Goal: Information Seeking & Learning: Learn about a topic

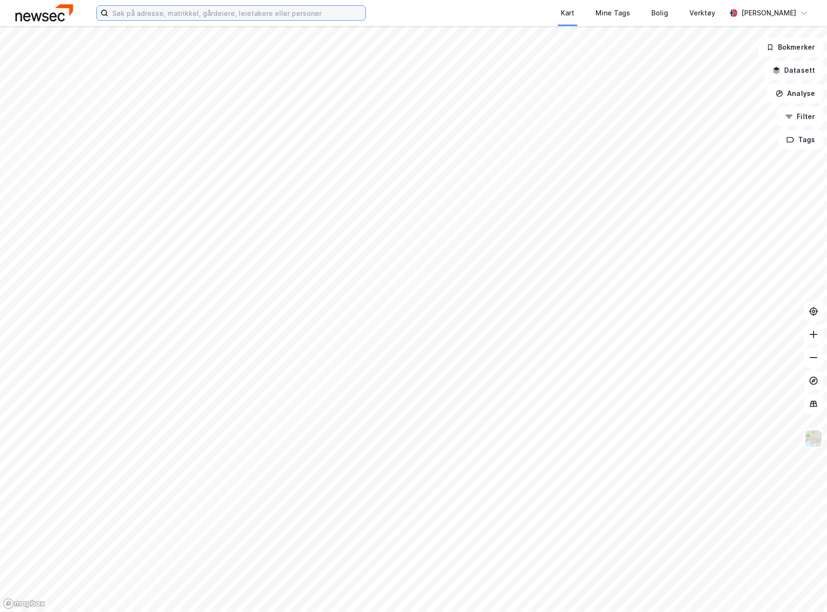
click at [219, 12] on input at bounding box center [236, 13] width 257 height 14
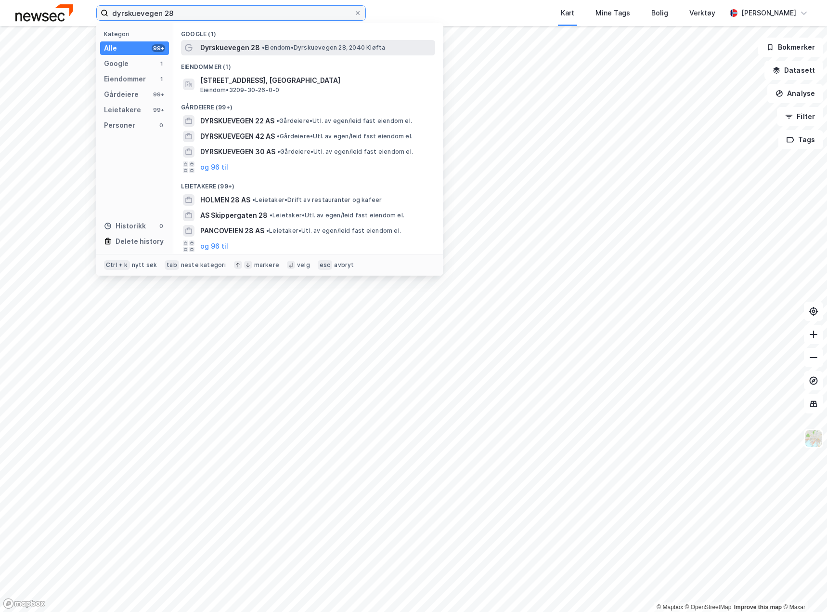
type input "dyrskuevegen 28"
click at [221, 43] on span "Dyrskuevegen 28" at bounding box center [230, 48] width 60 height 12
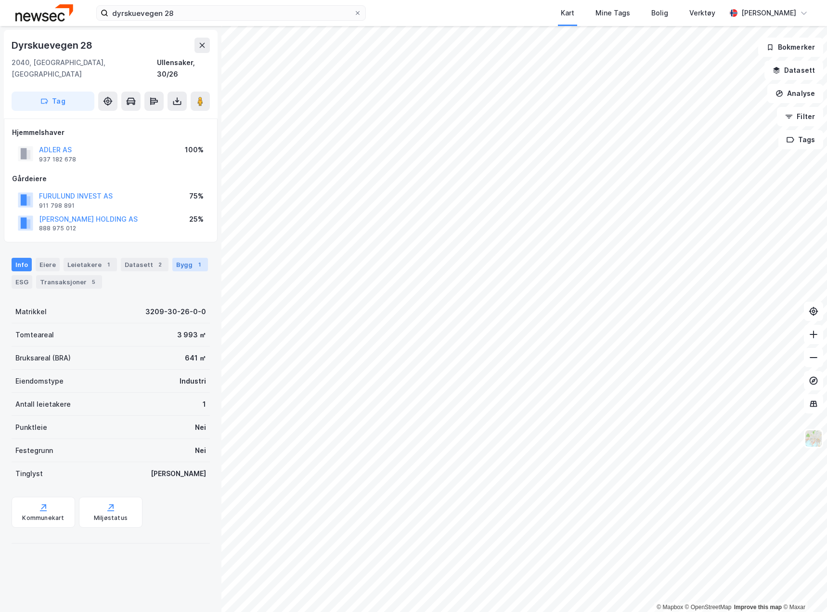
click at [174, 258] on div "Bygg 1" at bounding box center [190, 264] width 36 height 13
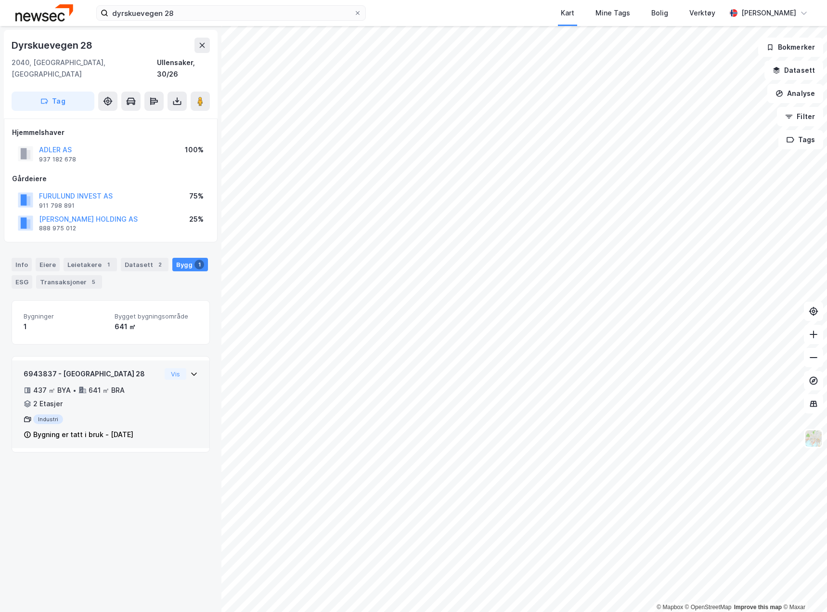
click at [84, 390] on div "437 ㎡ BYA • 641 ㎡ BRA • 2 Etasjer" at bounding box center [92, 396] width 137 height 25
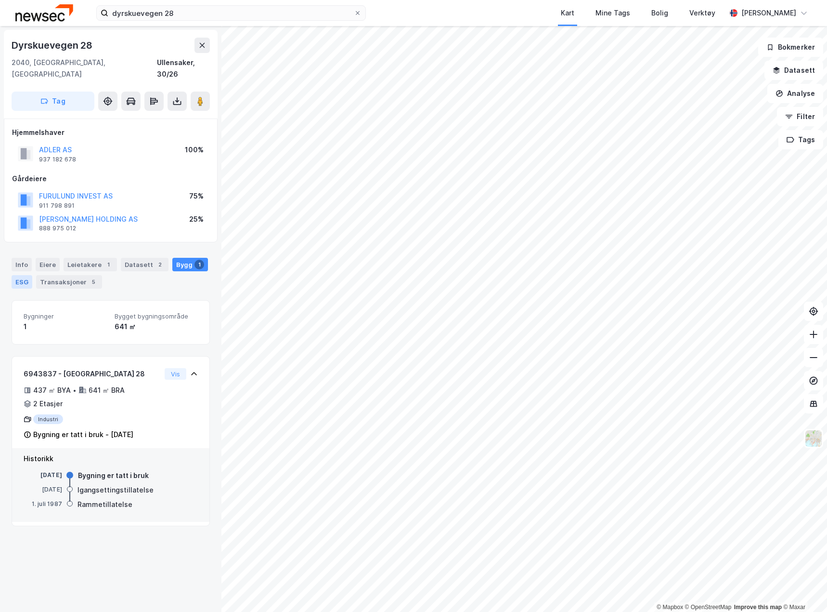
click at [30, 275] on div "ESG" at bounding box center [22, 281] width 21 height 13
